Goal: Contribute content

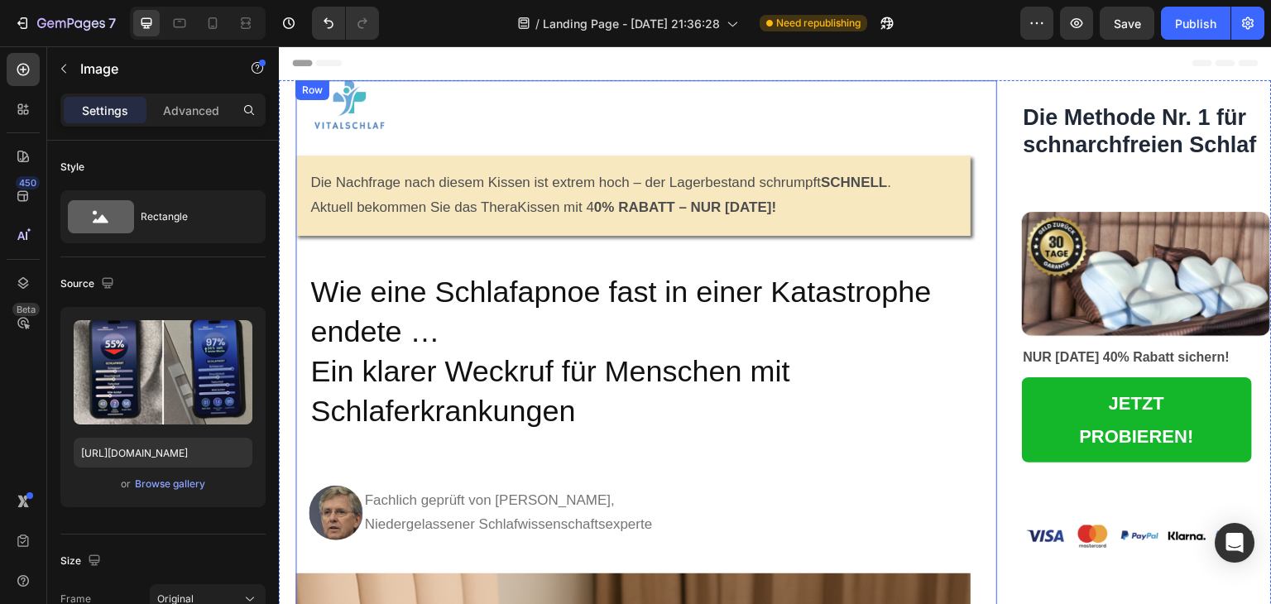
scroll to position [7832, 0]
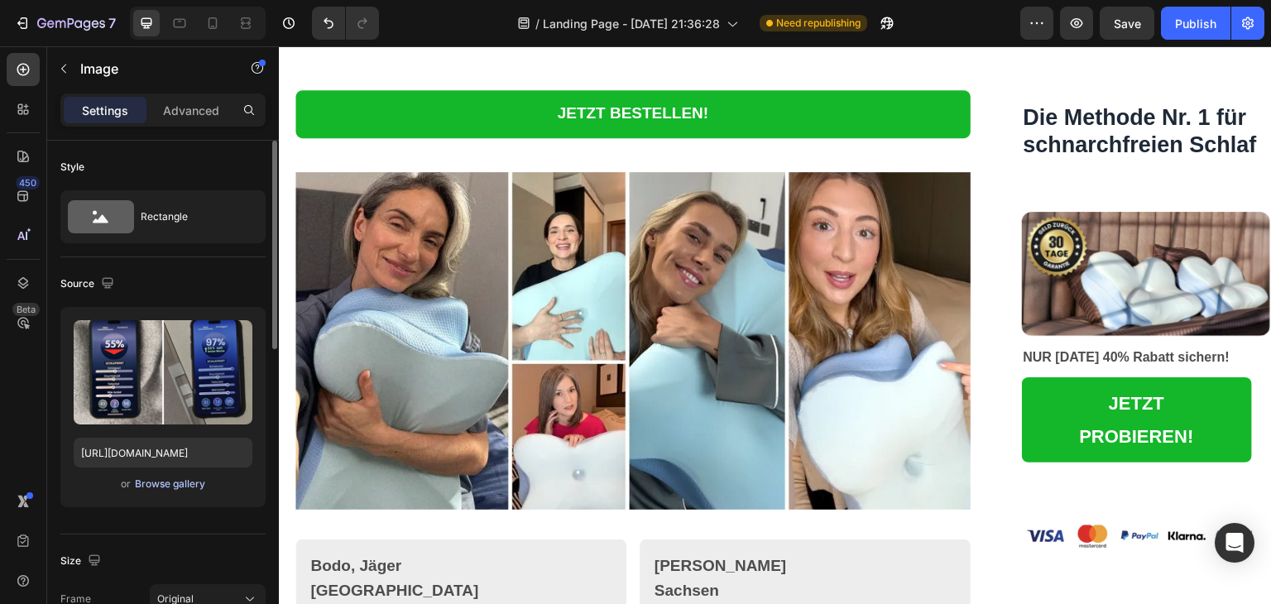
click at [172, 487] on div "Browse gallery" at bounding box center [170, 484] width 70 height 15
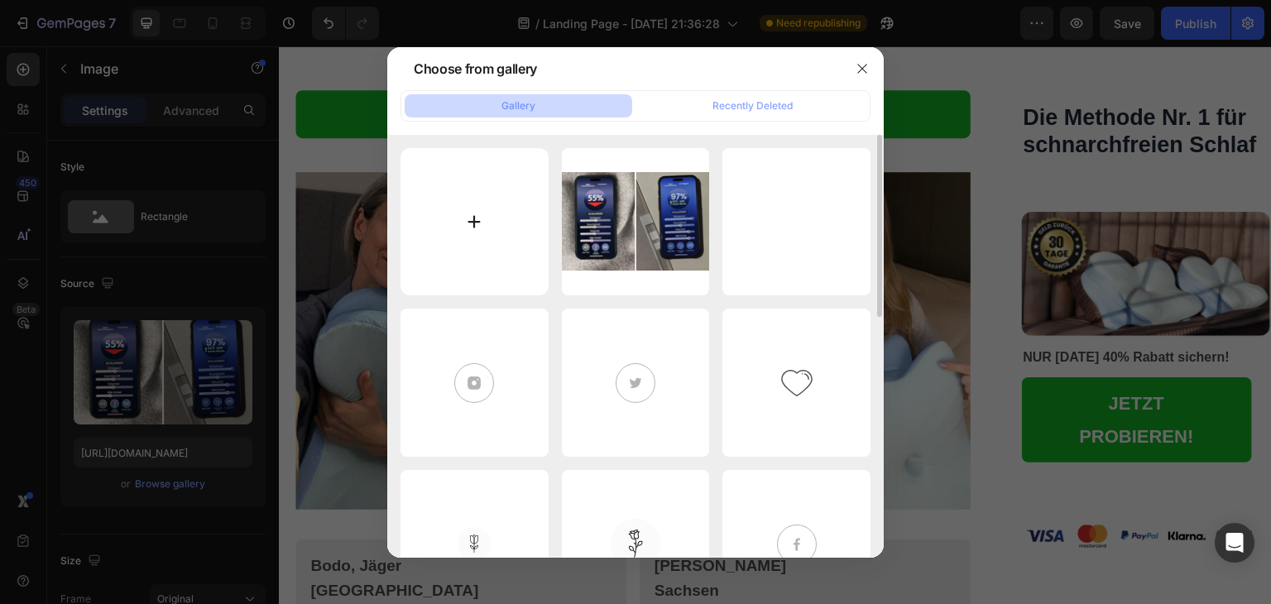
click at [477, 218] on input "file" at bounding box center [474, 222] width 148 height 148
type input "C:\fakepath\ChatGPT Image [DATE], 11_03_58.png"
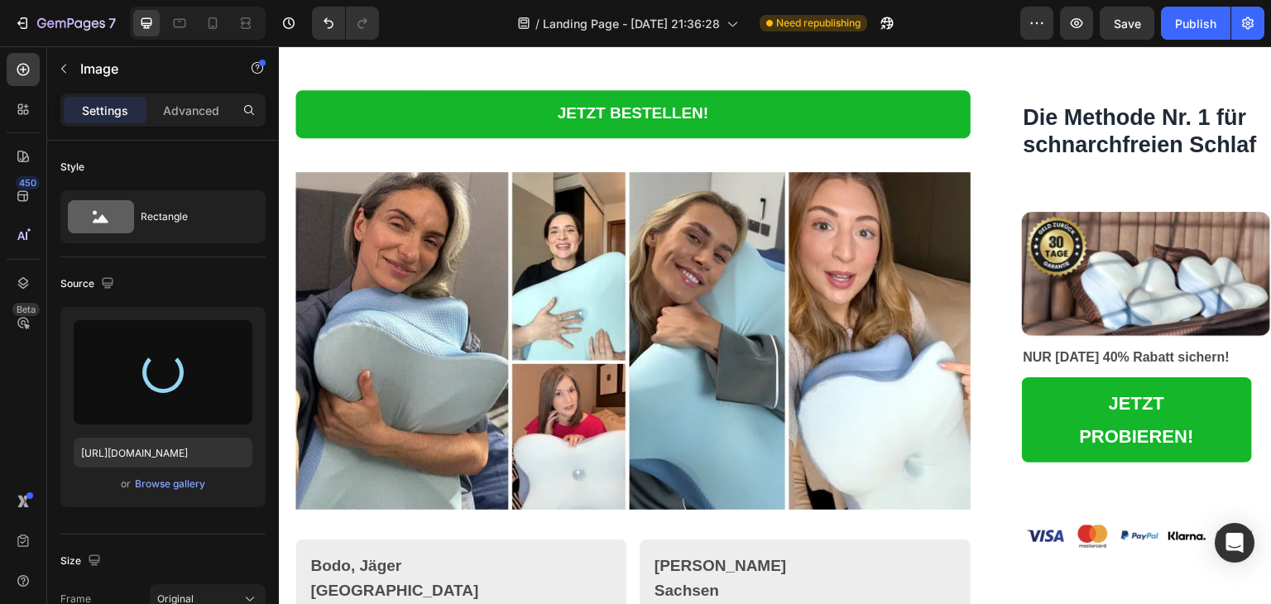
type input "[URL][DOMAIN_NAME]"
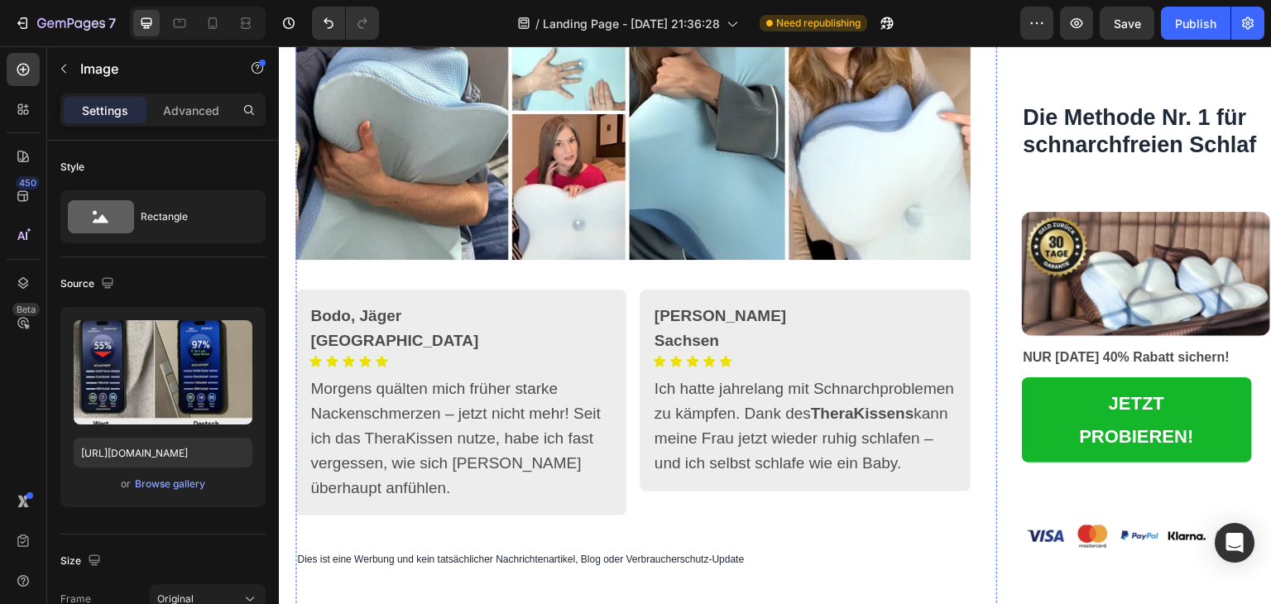
scroll to position [8082, 0]
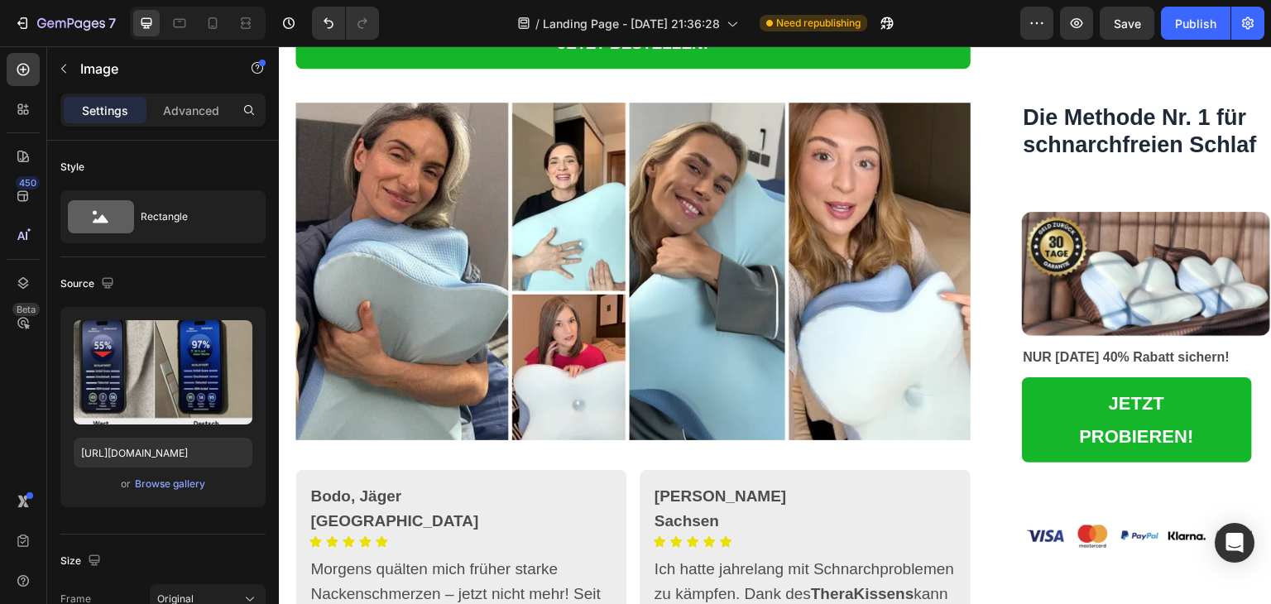
scroll to position [7946, 0]
